Goal: Task Accomplishment & Management: Manage account settings

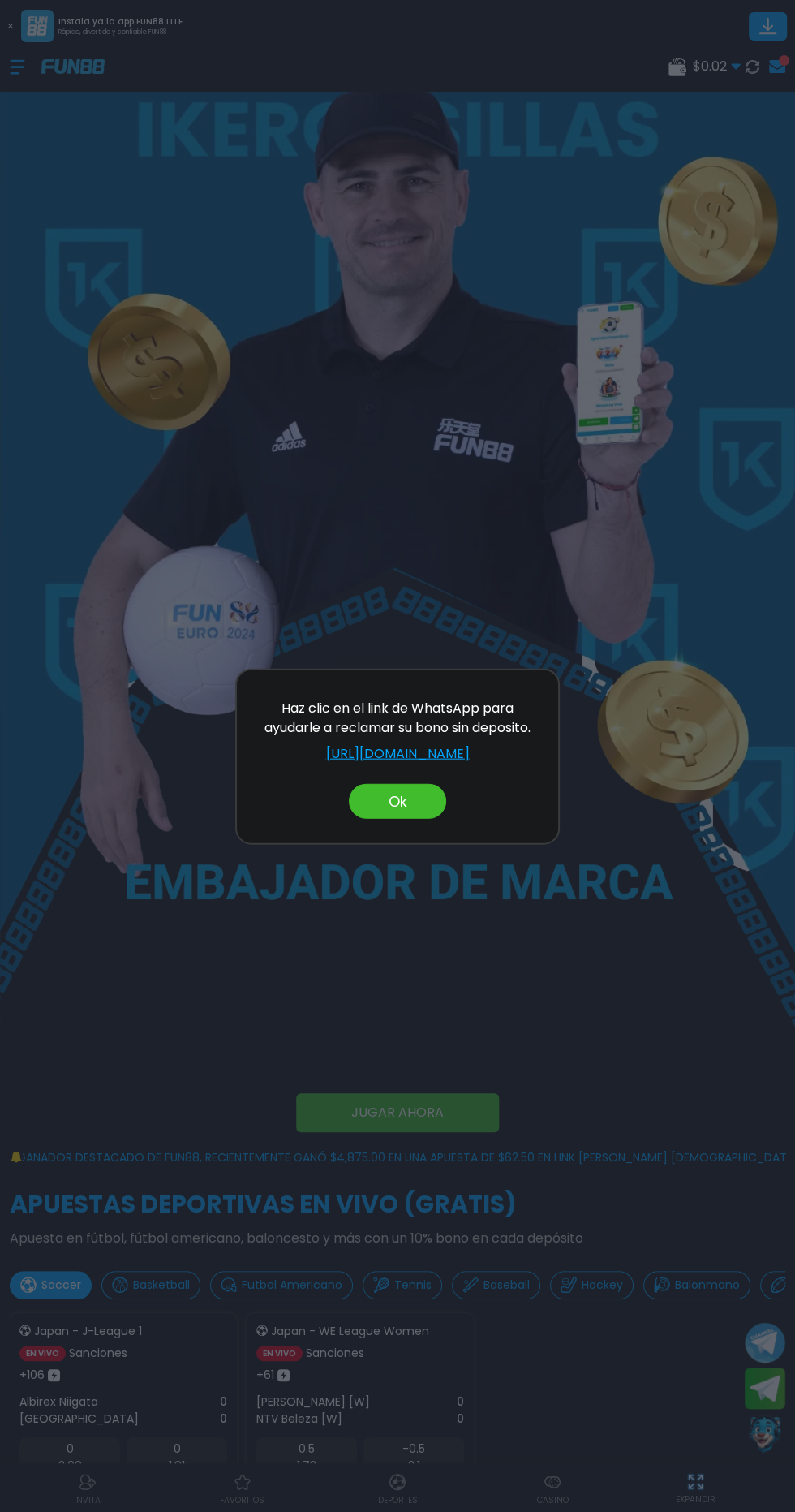
click at [448, 754] on link "https://wa.me/message/2K3TVDV5KETZJ1" at bounding box center [398, 753] width 289 height 19
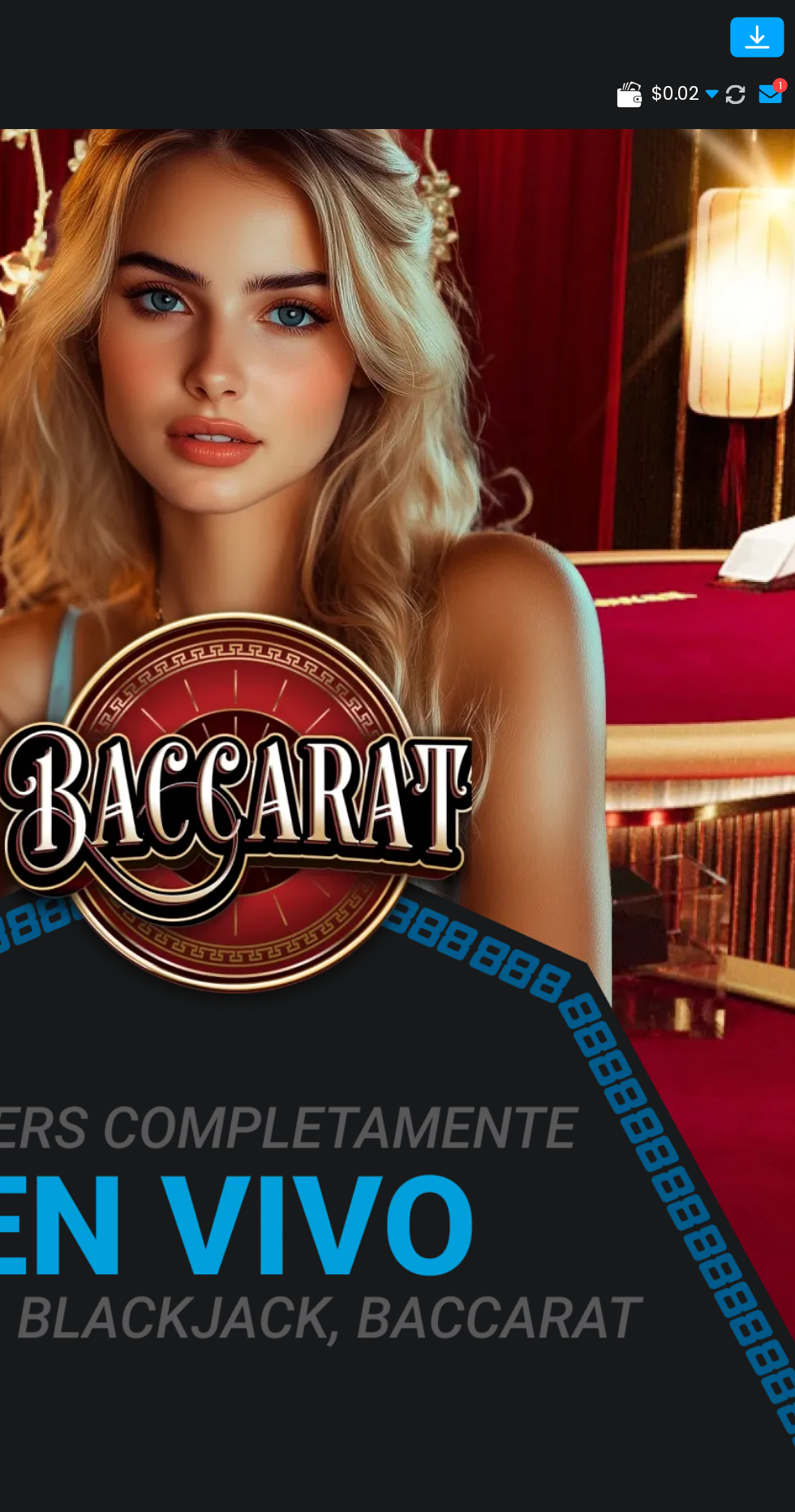
click at [786, 60] on div "1" at bounding box center [784, 60] width 11 height 11
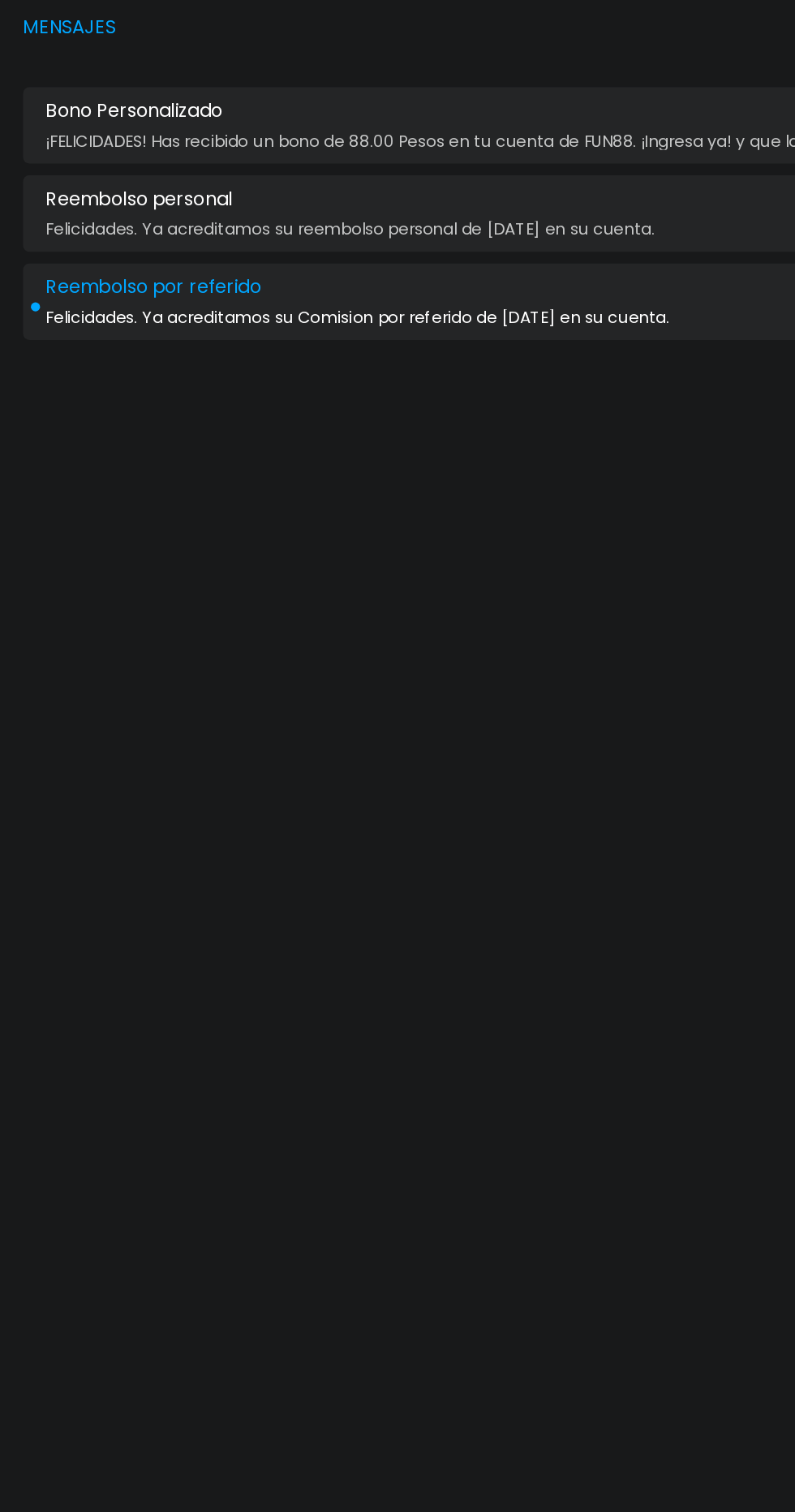
click at [414, 228] on span "Felicidades. Ya acreditamos su Comision por referido de ayer en su cuenta." at bounding box center [253, 225] width 442 height 12
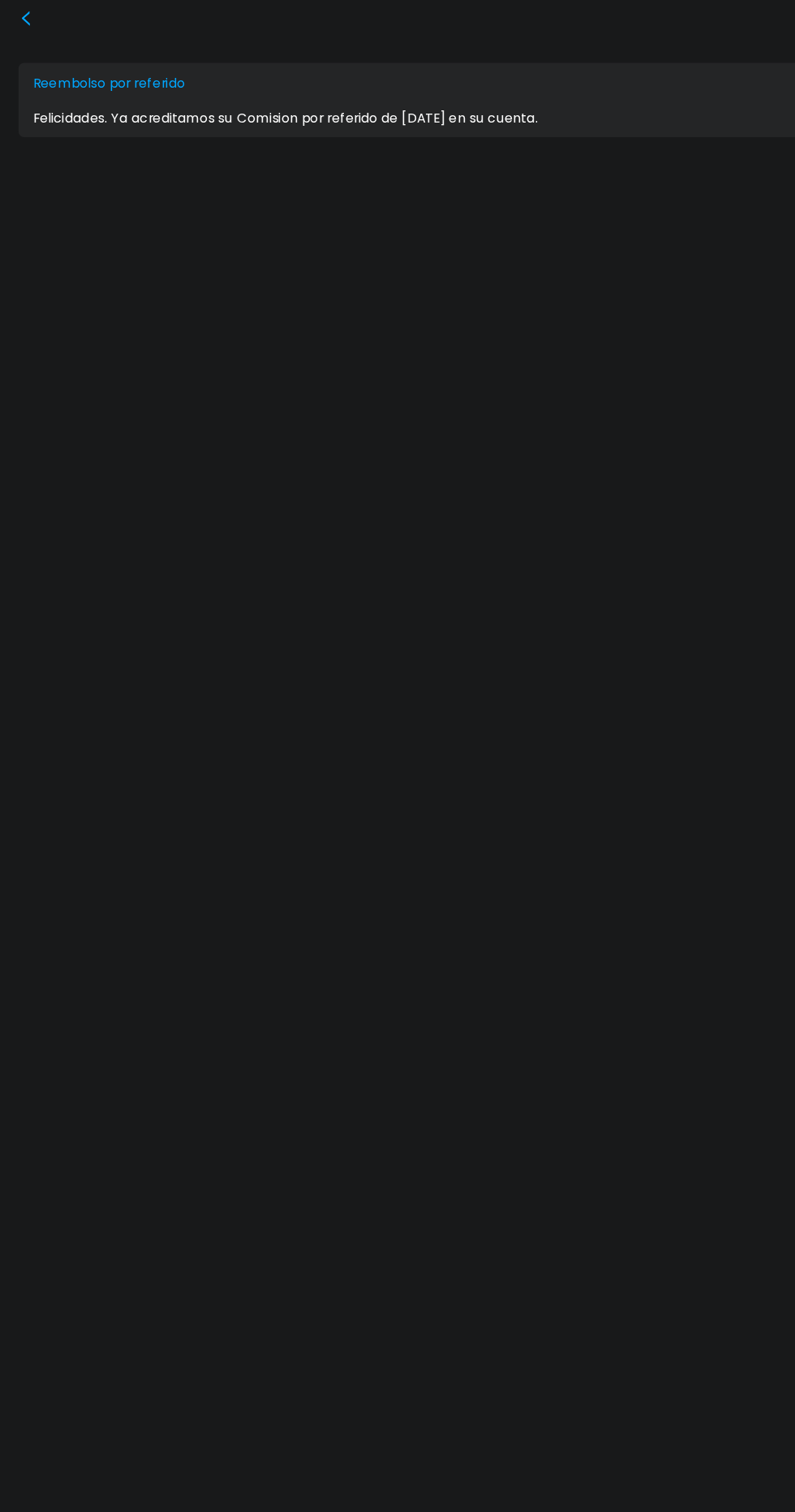
click at [22, 17] on use at bounding box center [23, 16] width 7 height 13
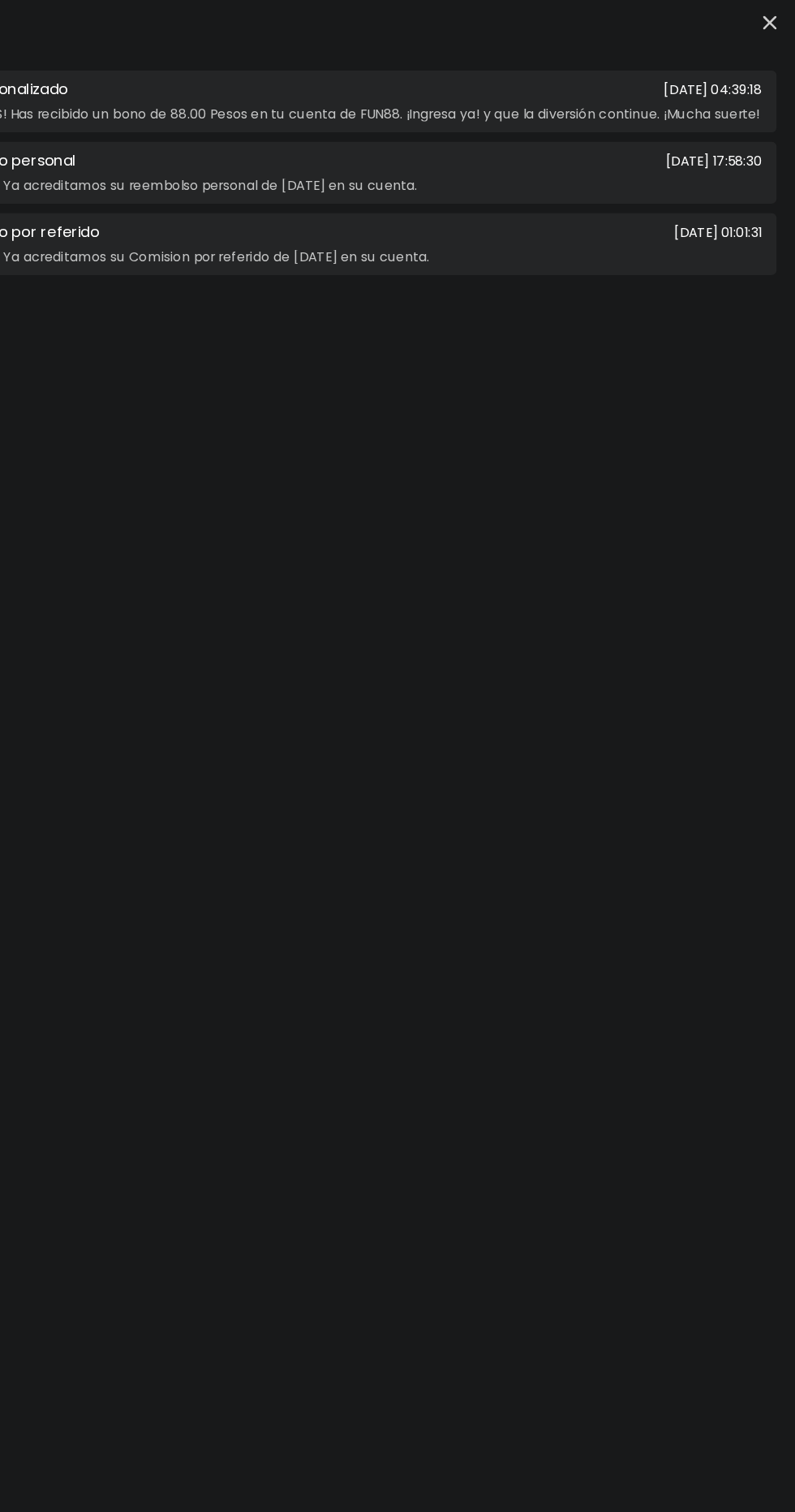
click at [774, 19] on icon "button" at bounding box center [773, 20] width 12 height 12
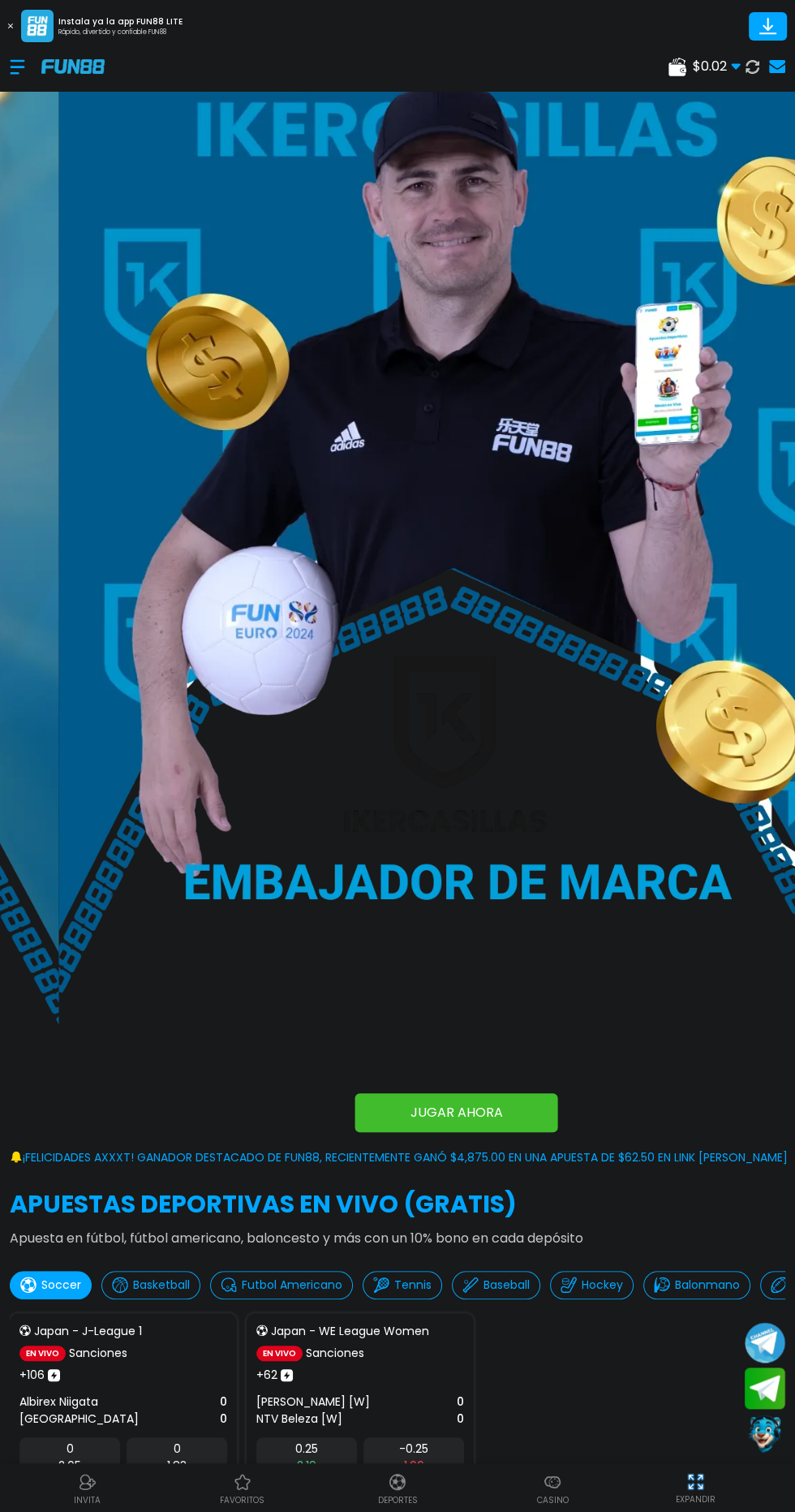
click at [23, 67] on div at bounding box center [26, 67] width 32 height 48
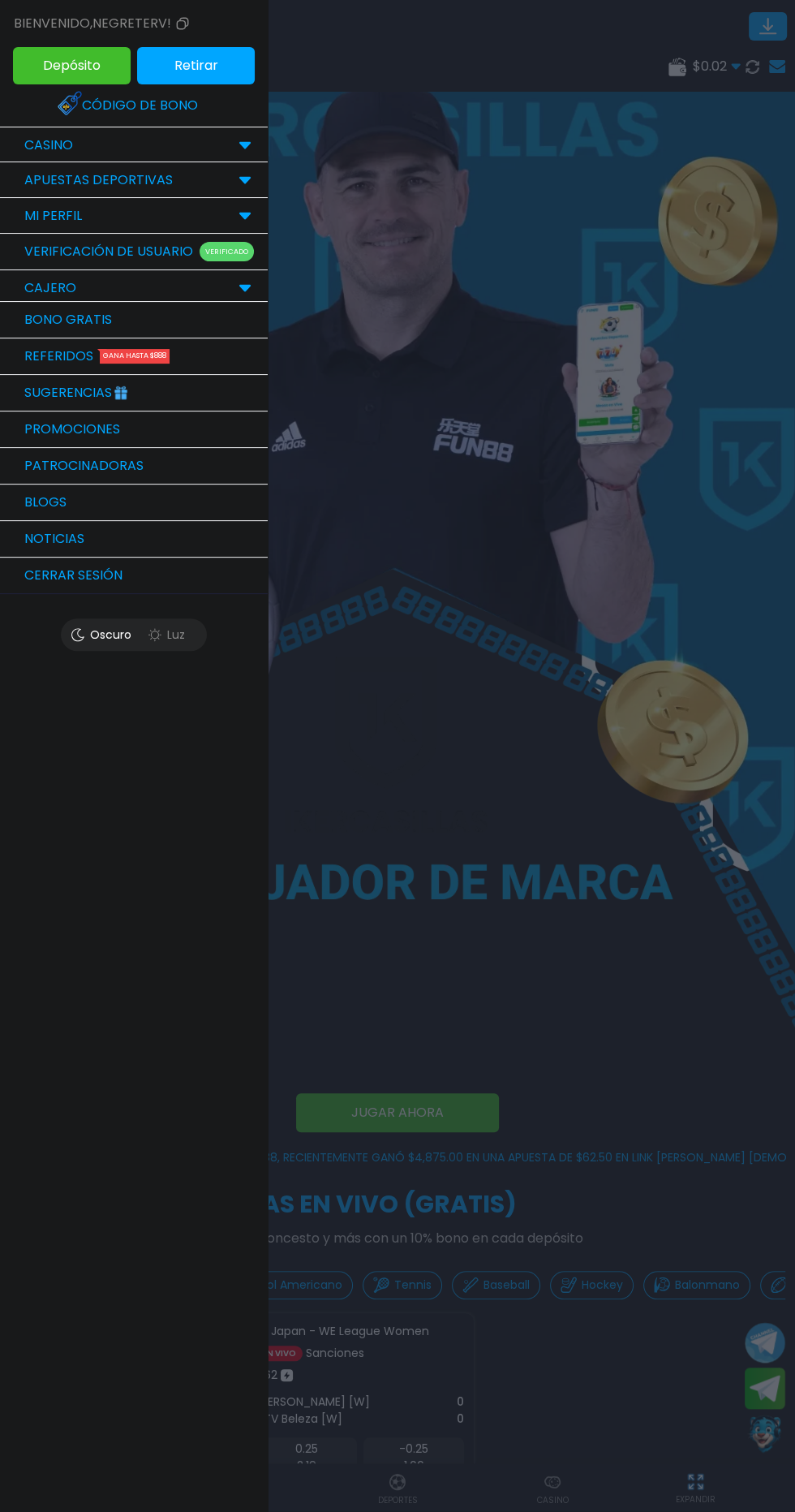
click at [97, 383] on link "Sugerencias" at bounding box center [134, 393] width 268 height 36
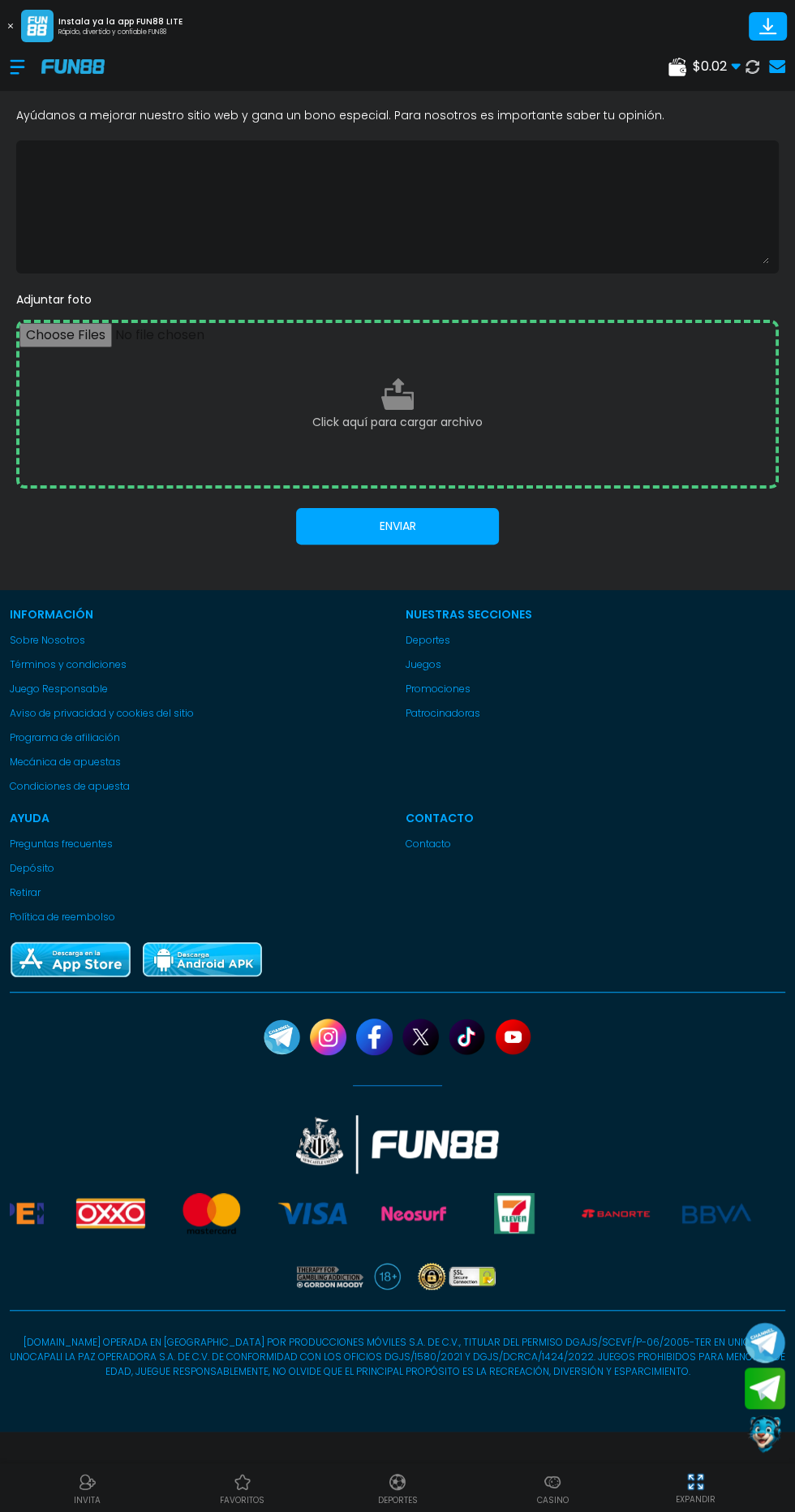
click at [43, 66] on img at bounding box center [73, 66] width 63 height 14
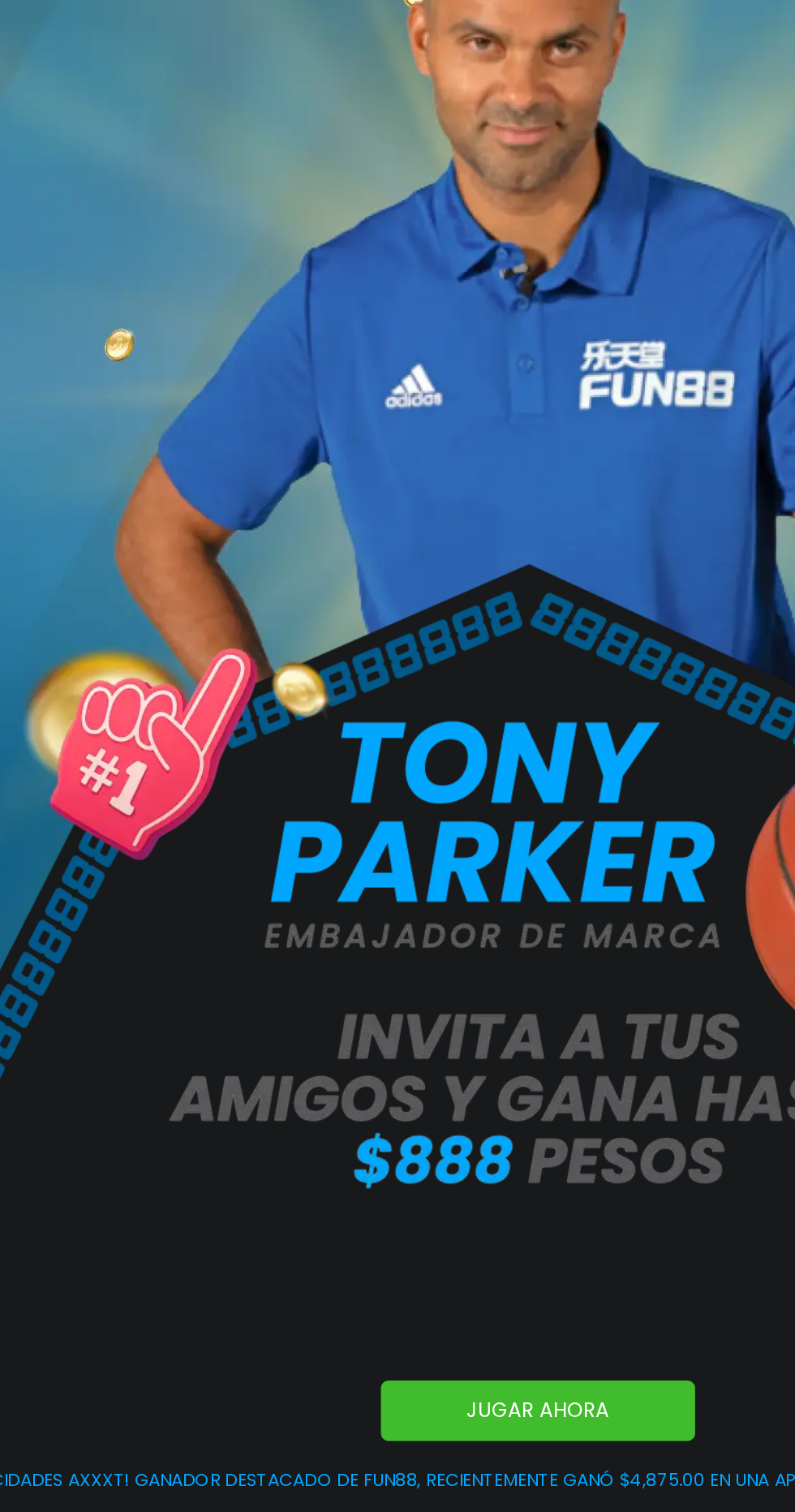
click at [20, 61] on div at bounding box center [26, 67] width 32 height 48
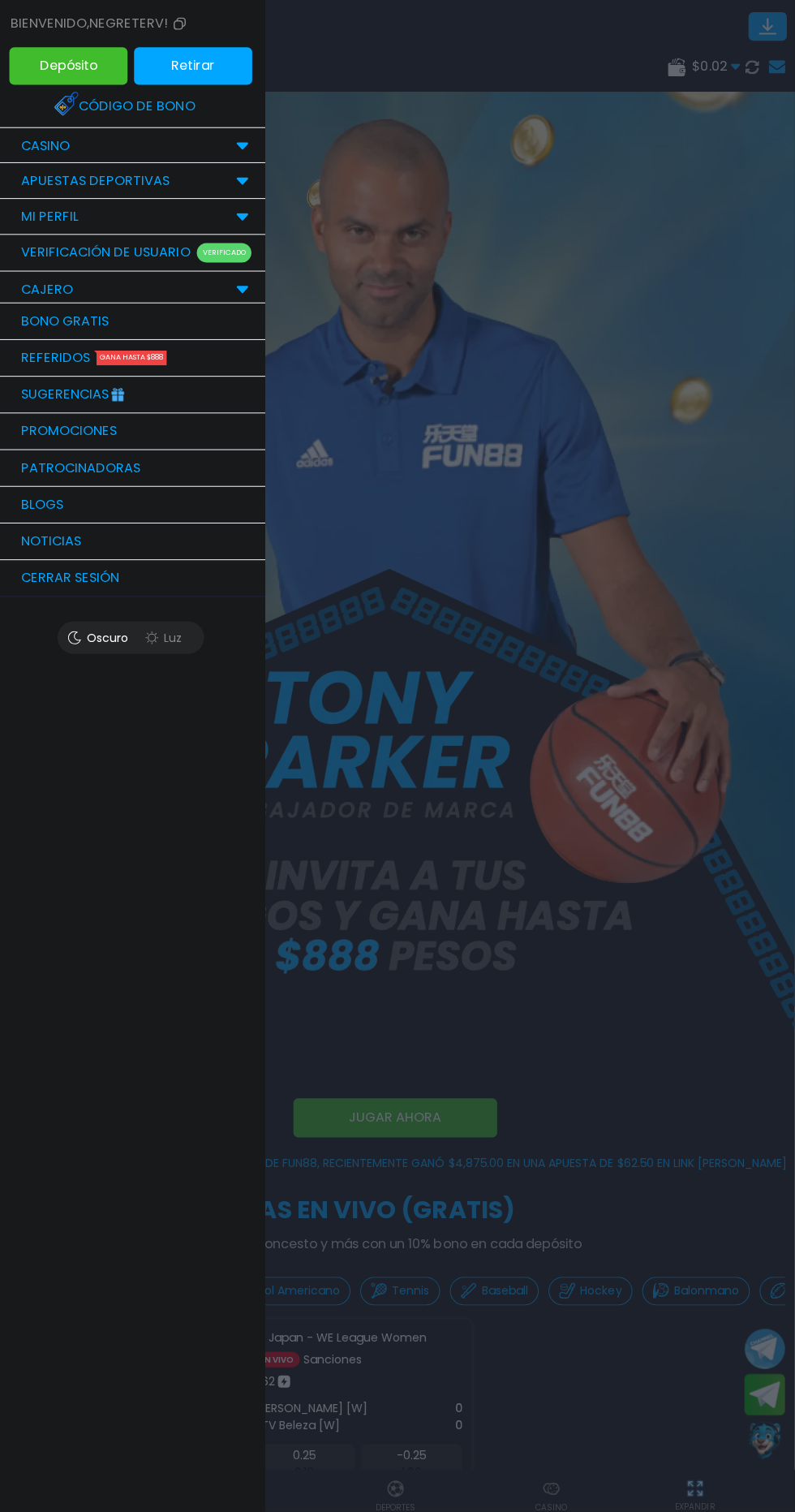
click at [173, 319] on link "Bono Gratis" at bounding box center [134, 320] width 268 height 36
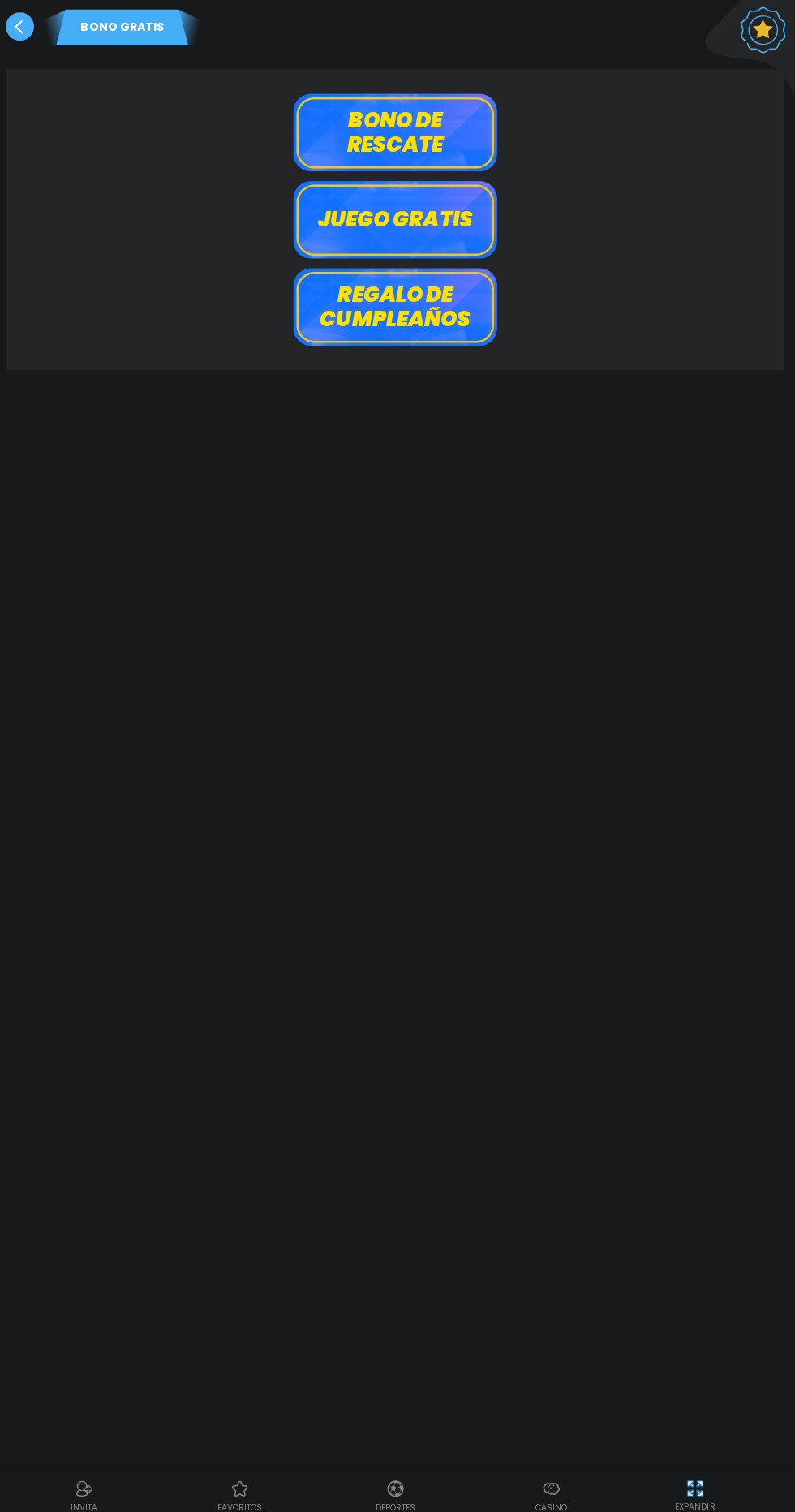
click at [440, 100] on button "Bono de rescate" at bounding box center [397, 131] width 203 height 77
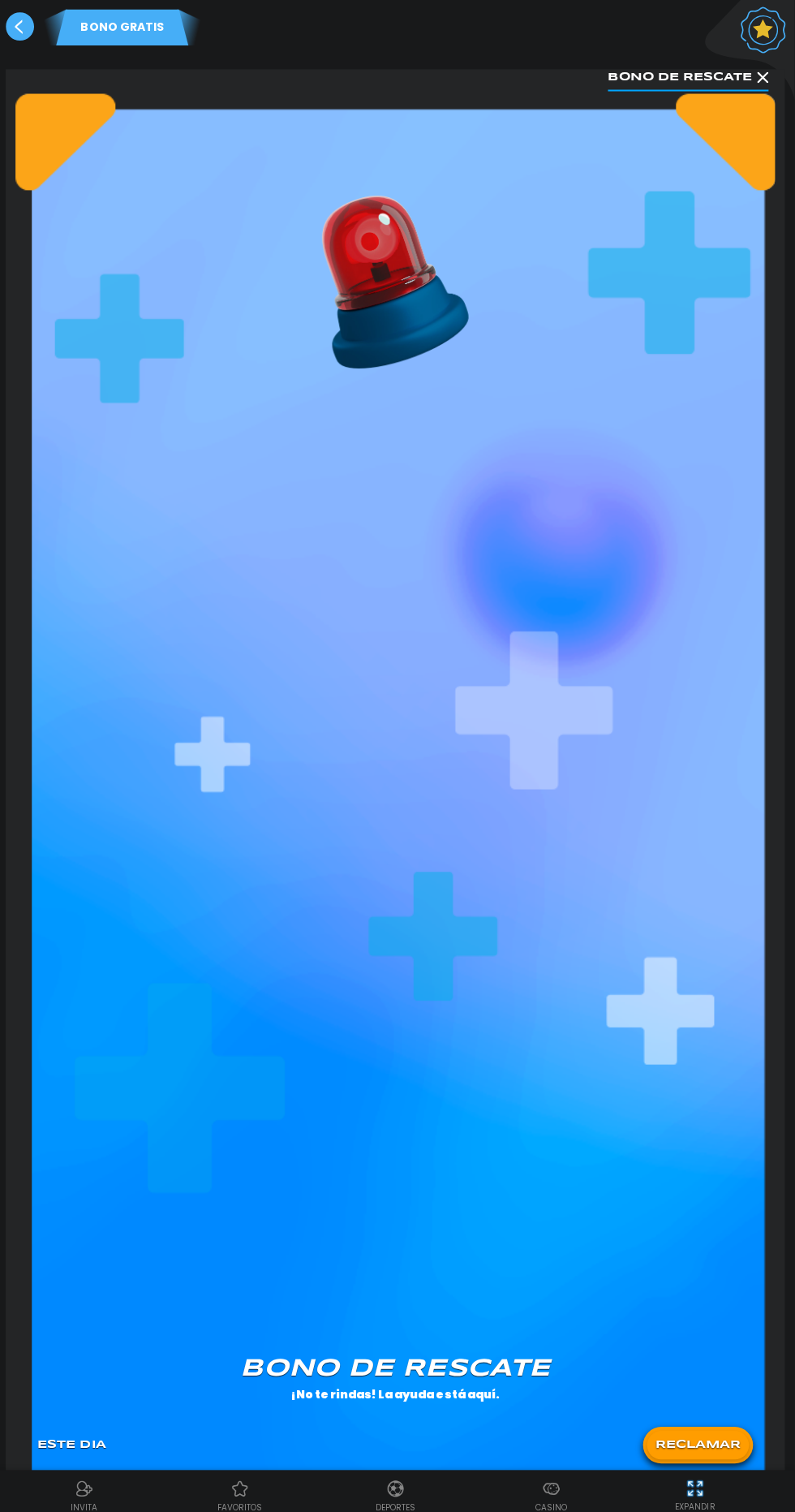
click at [698, 1432] on button "RECLAMAR" at bounding box center [699, 1438] width 101 height 28
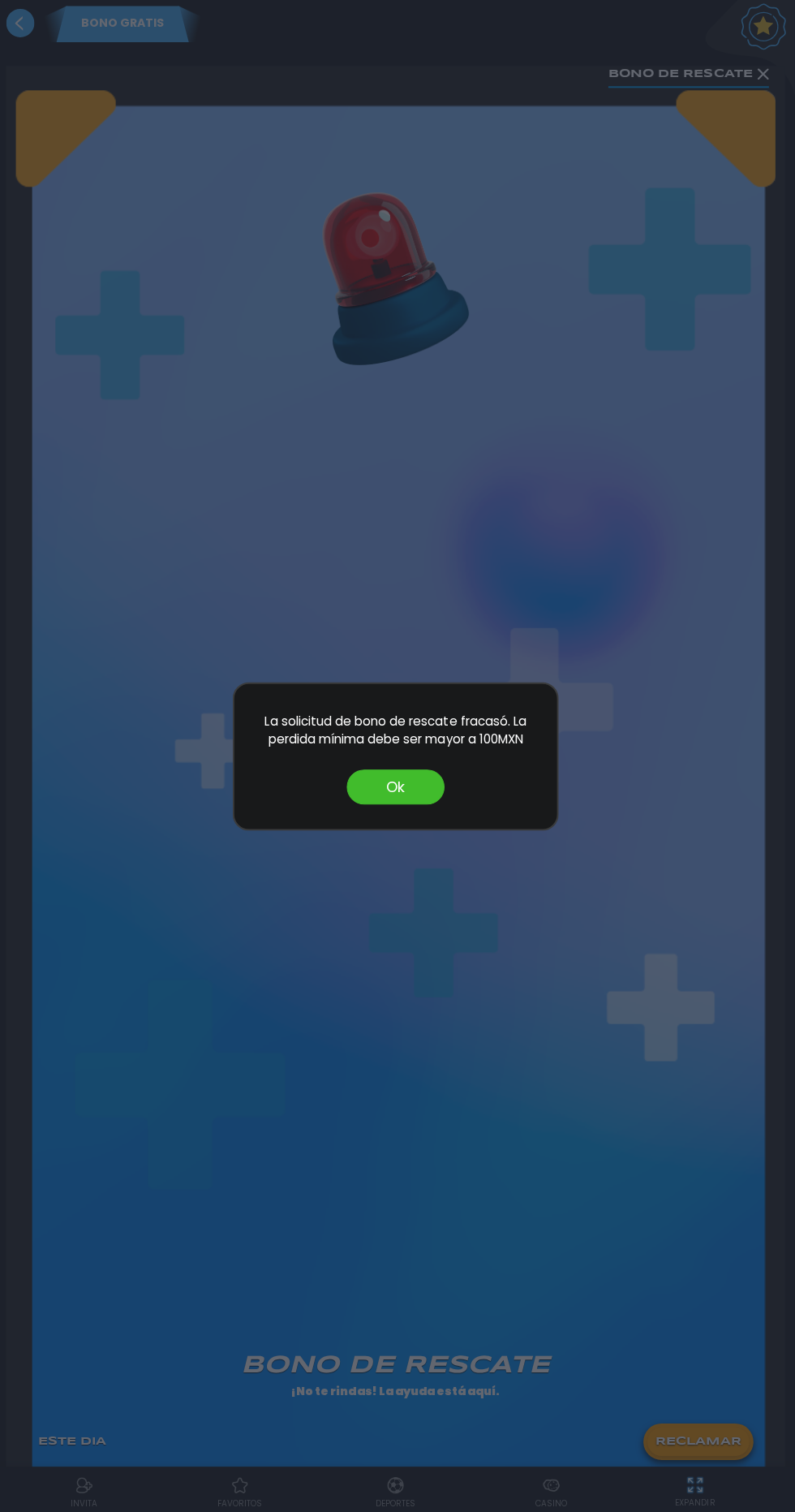
click at [375, 783] on button "Ok" at bounding box center [398, 786] width 97 height 35
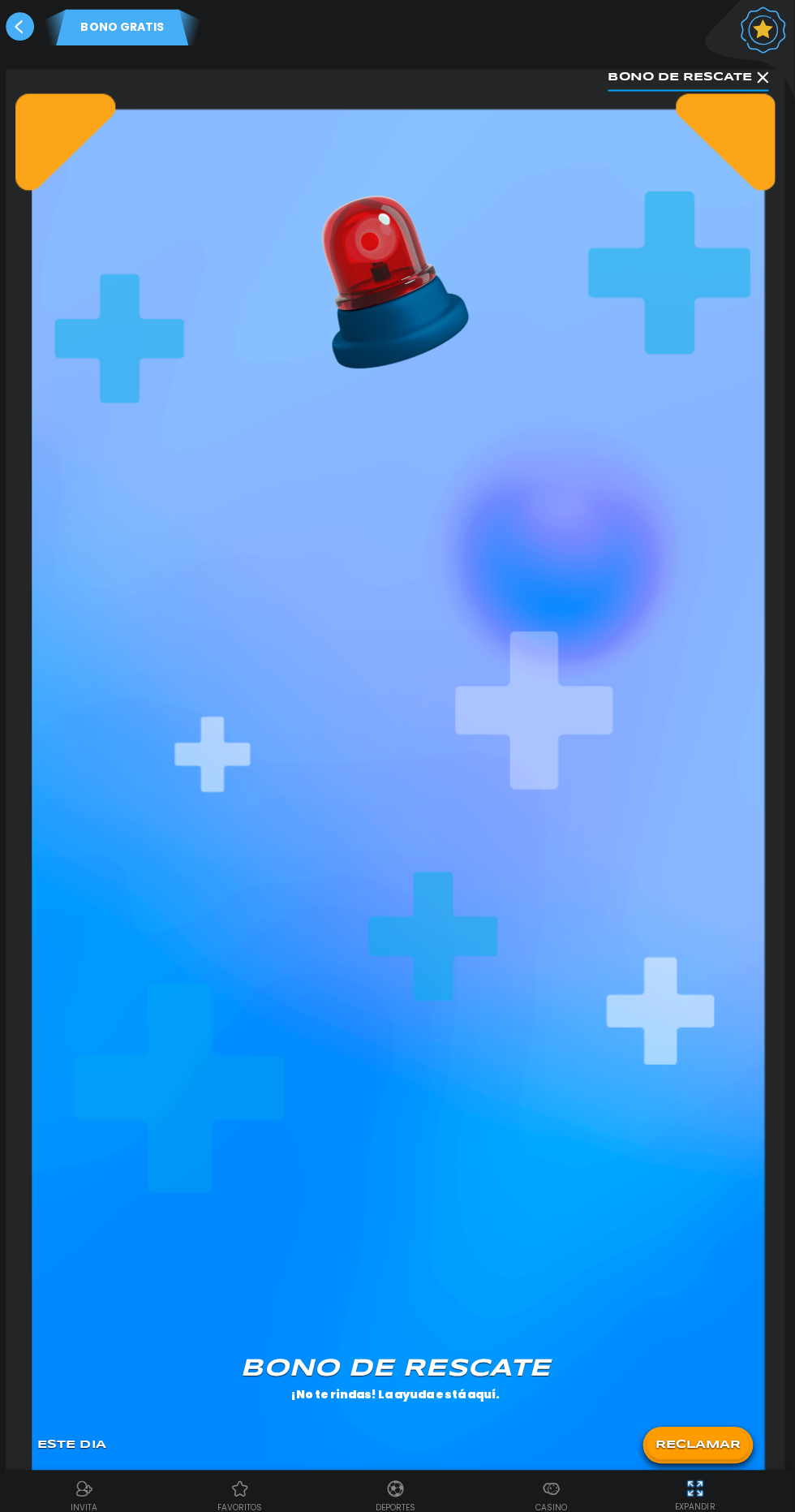
click at [22, 26] on use at bounding box center [24, 27] width 28 height 28
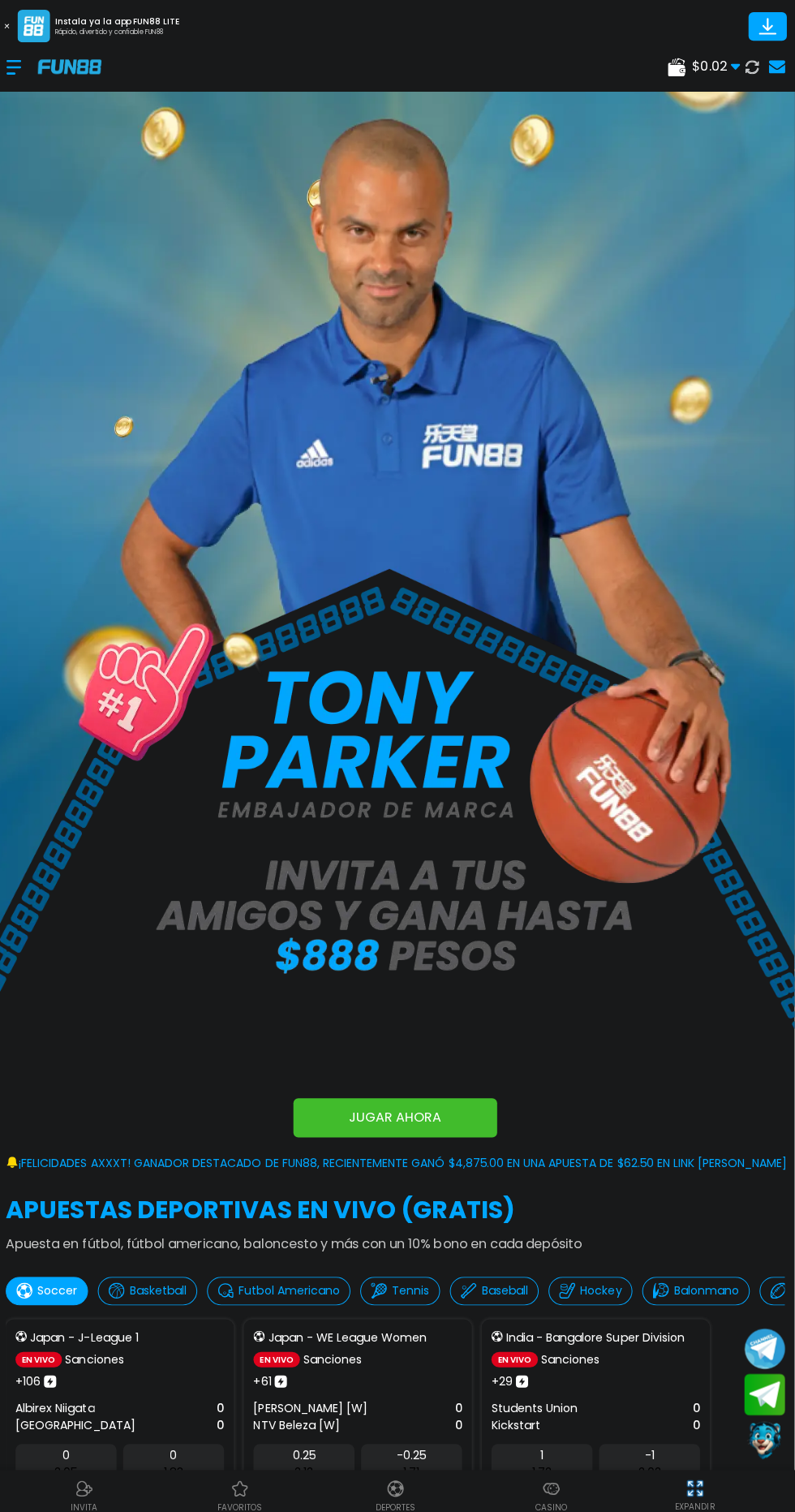
click at [22, 58] on div at bounding box center [26, 67] width 32 height 48
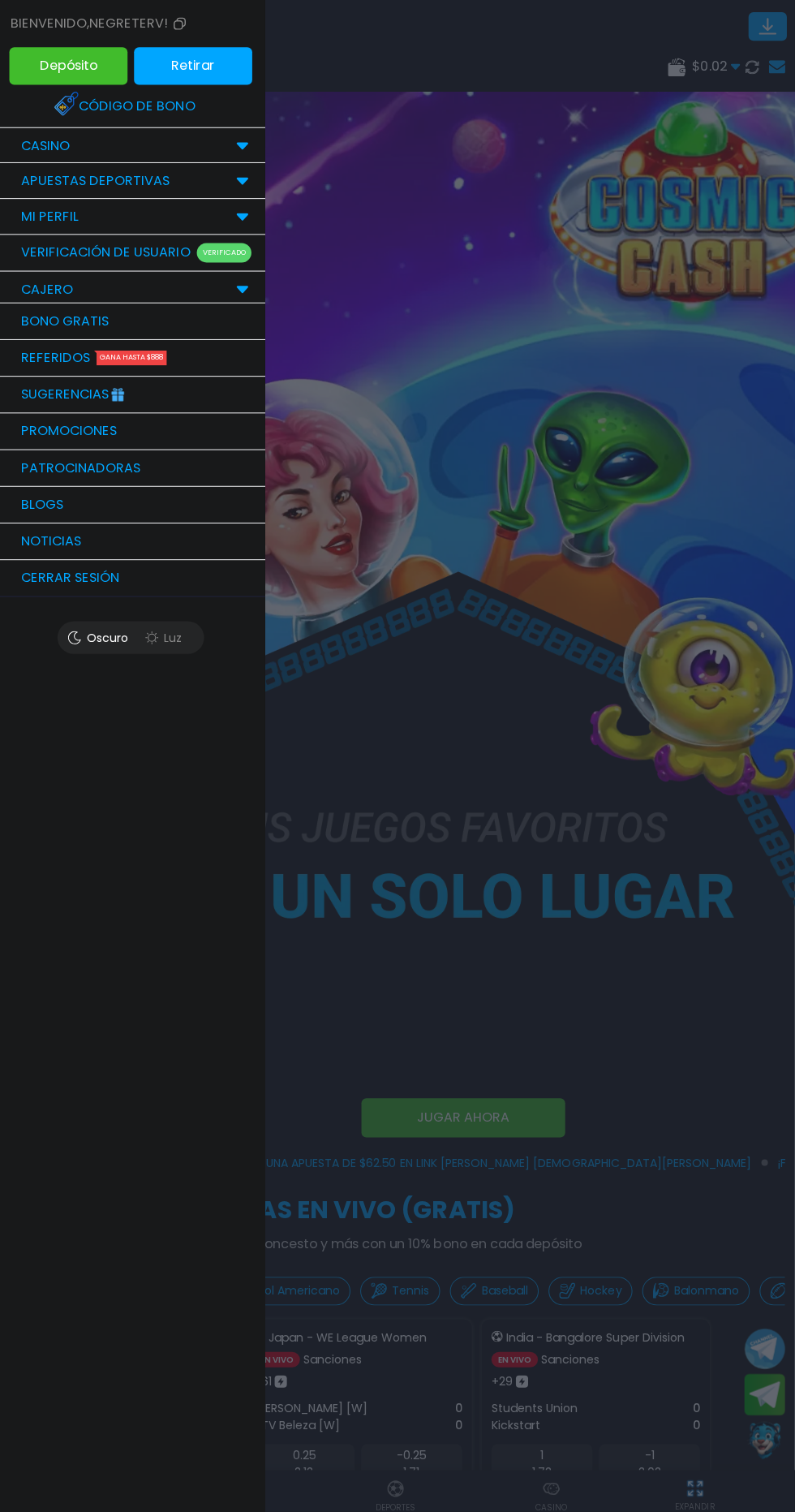
click at [143, 102] on link "Código de bono" at bounding box center [134, 105] width 152 height 35
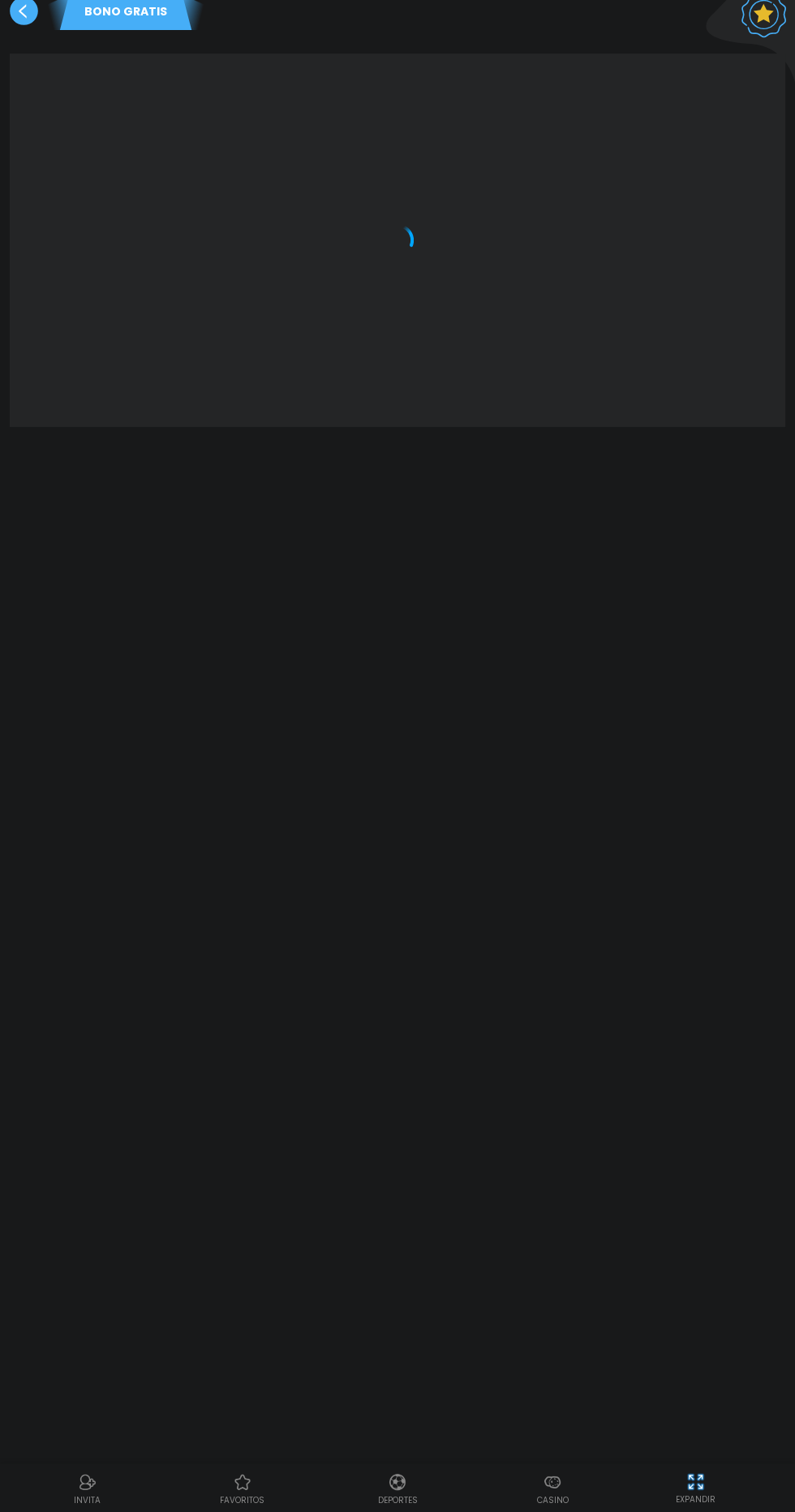
scroll to position [15, 0]
click at [22, 11] on use at bounding box center [24, 11] width 28 height 28
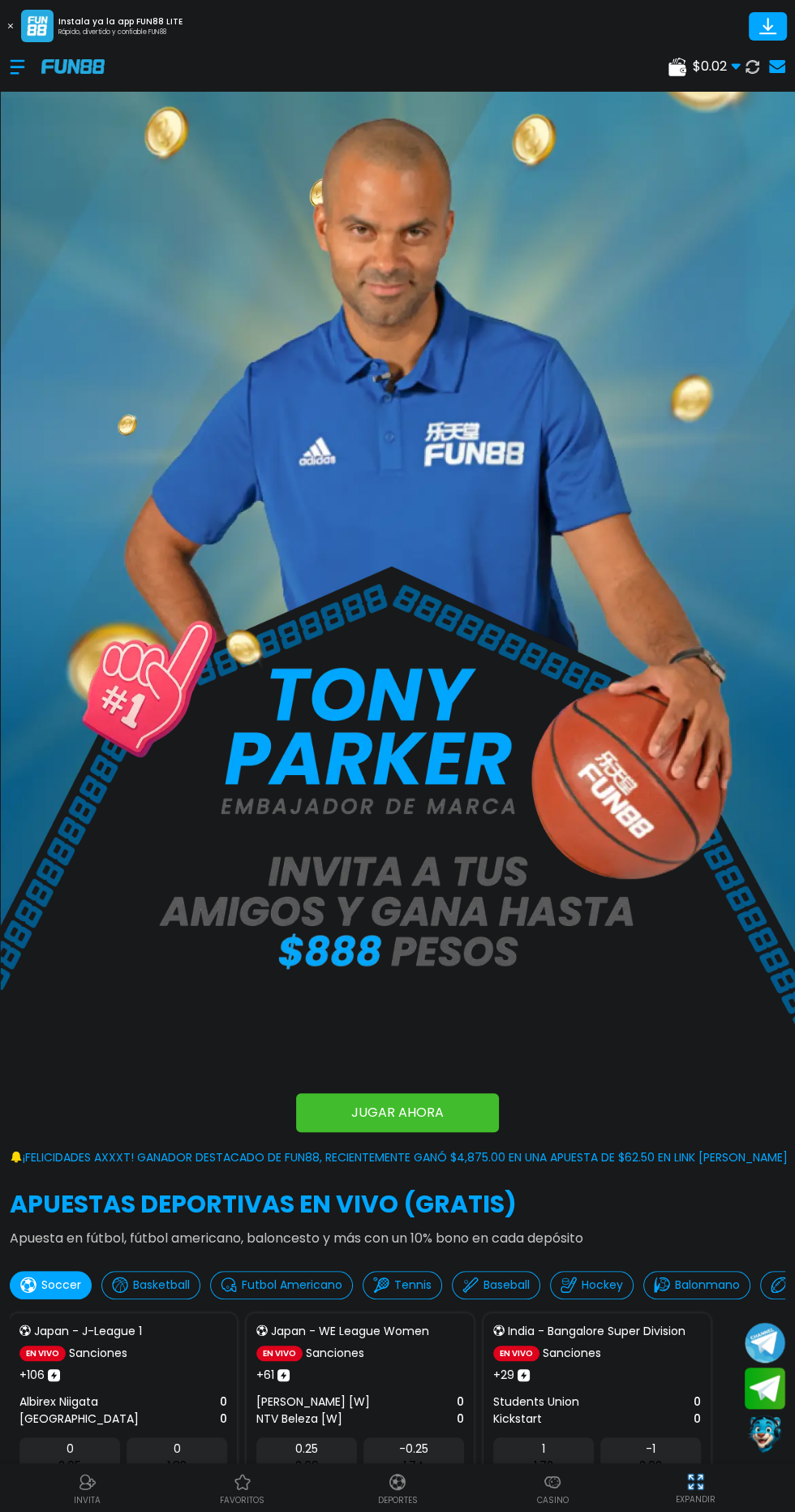
click at [736, 66] on use at bounding box center [736, 66] width 9 height 5
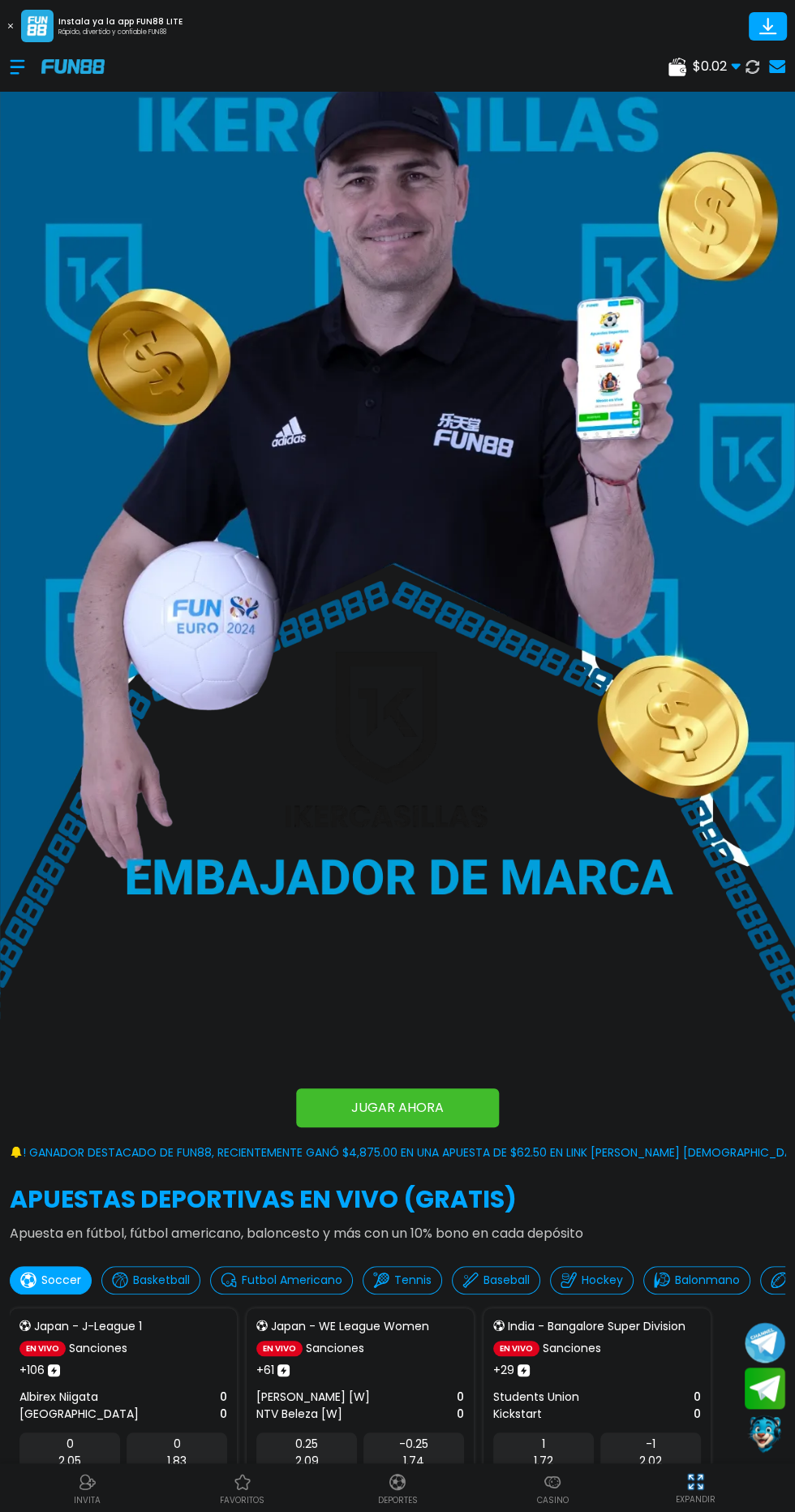
scroll to position [22, 0]
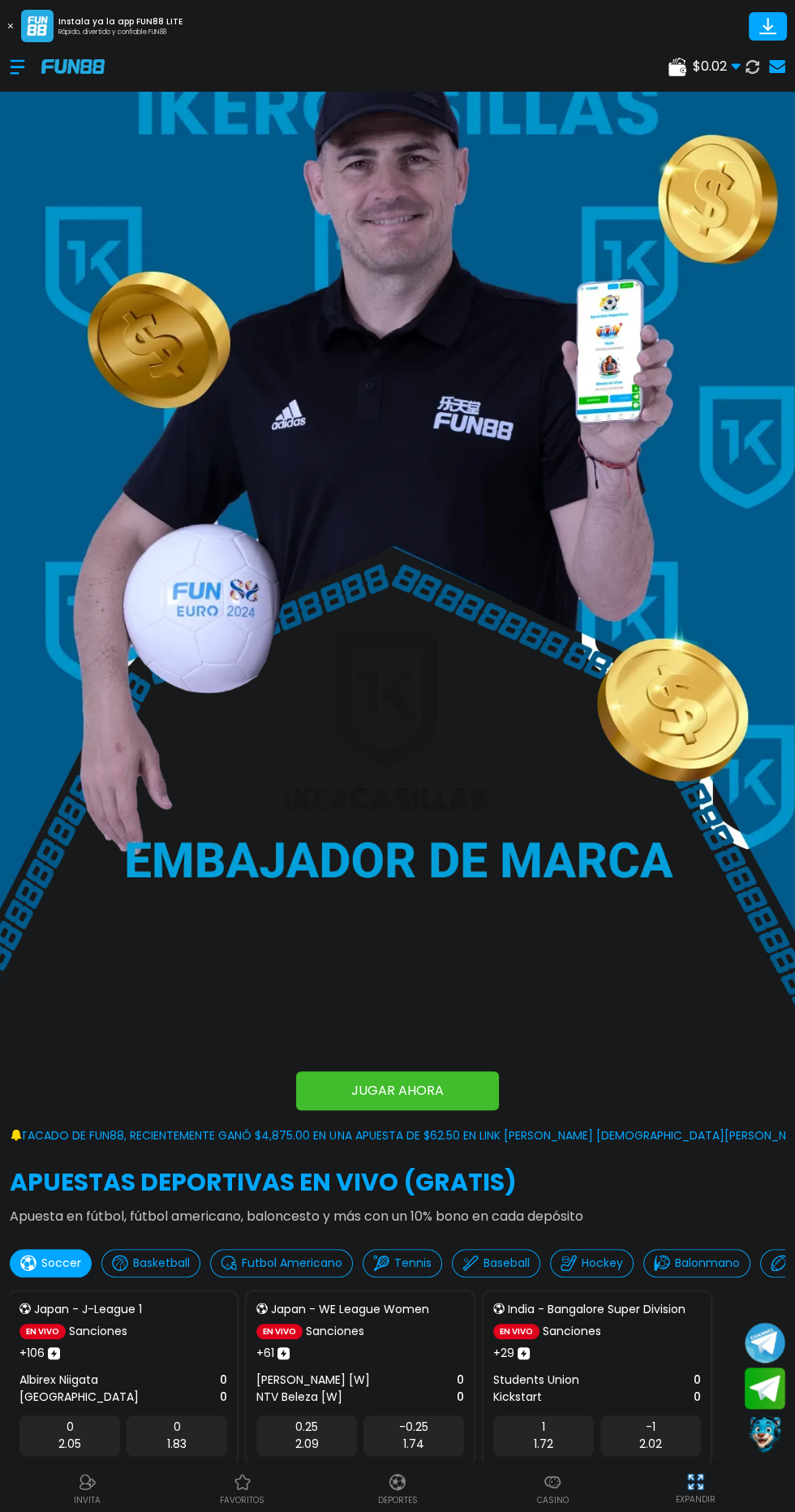
click at [24, 55] on div at bounding box center [26, 67] width 32 height 48
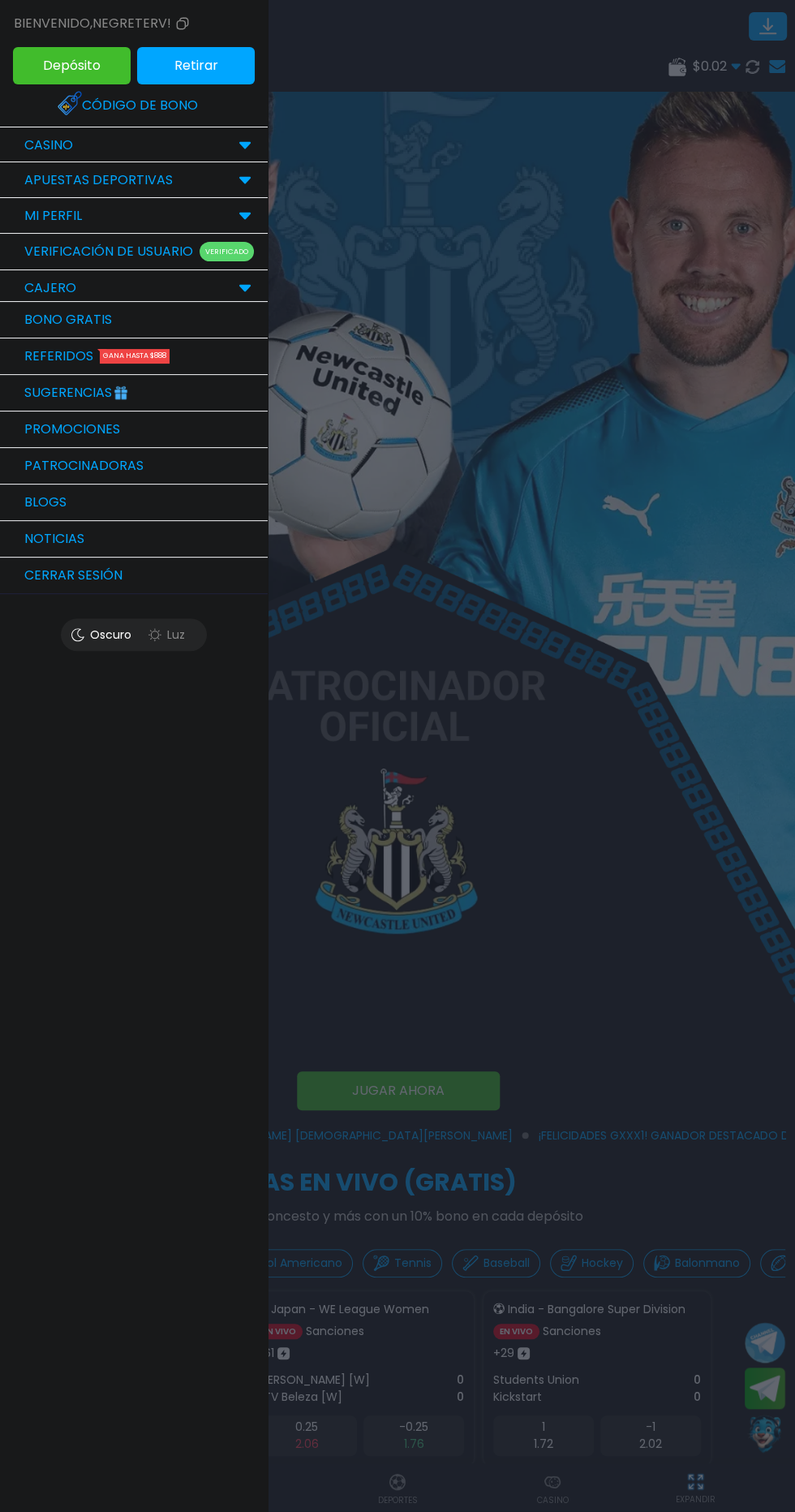
click at [76, 318] on link "Bono Gratis" at bounding box center [134, 320] width 268 height 36
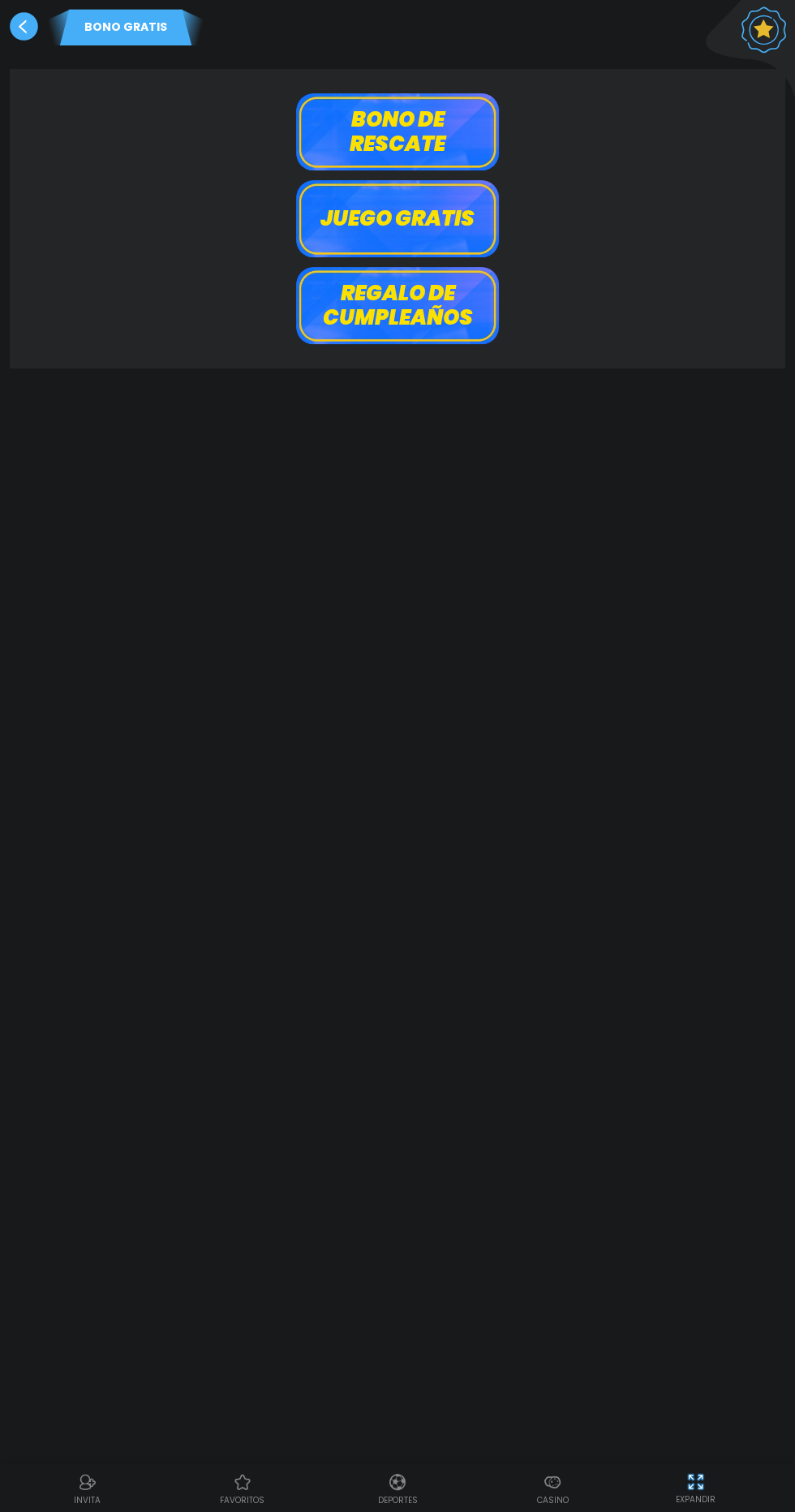
click at [437, 218] on button "Juego gratis" at bounding box center [397, 218] width 203 height 77
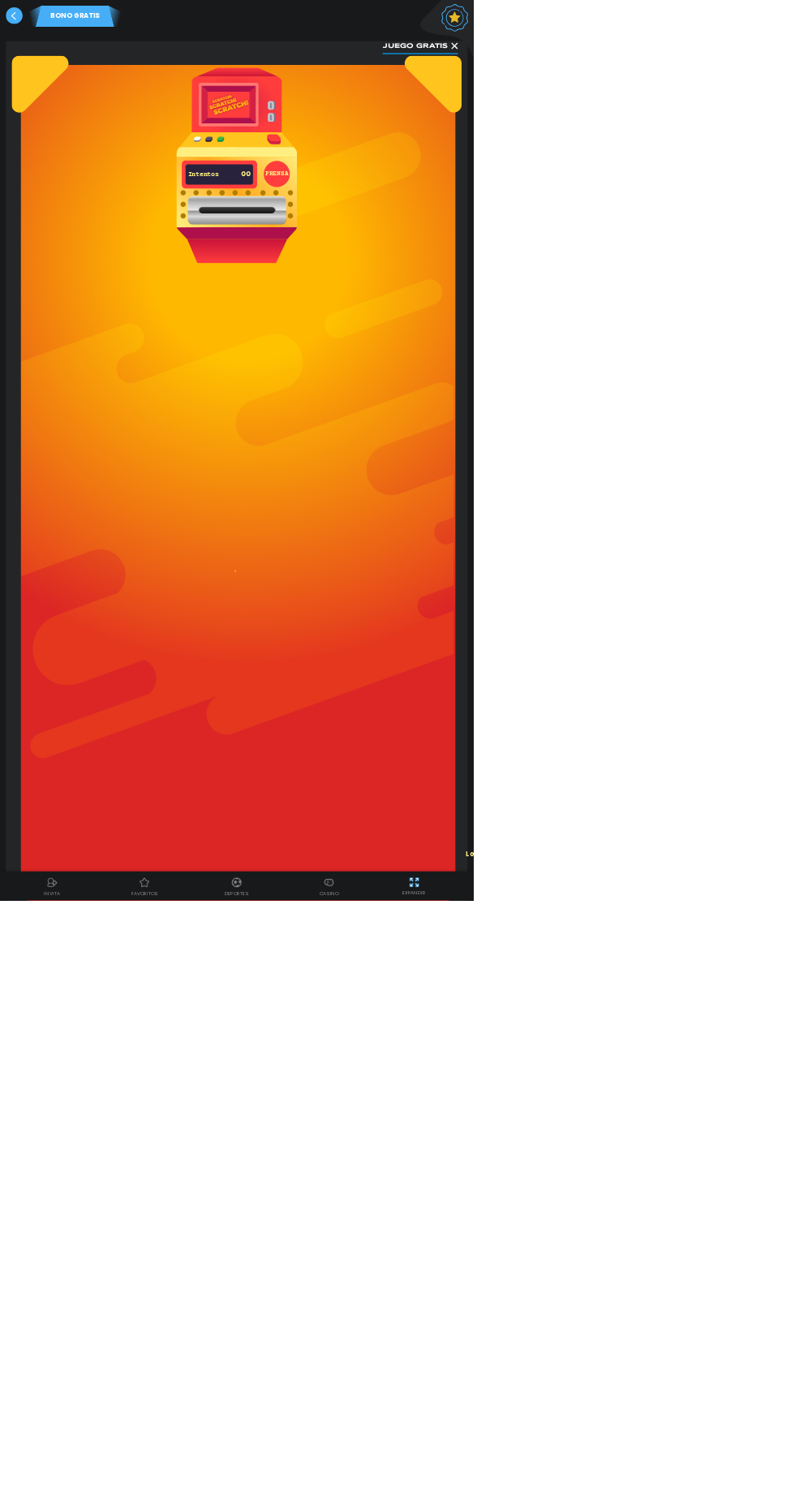
click at [763, 76] on use at bounding box center [763, 77] width 12 height 12
